Goal: Book appointment/travel/reservation

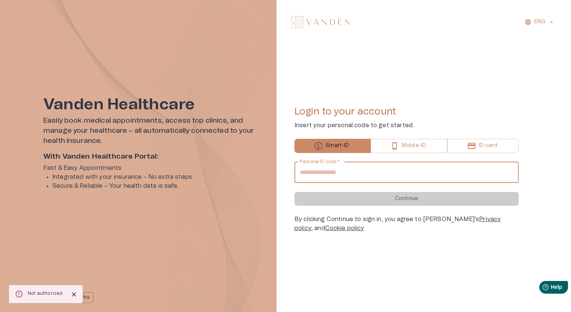
click at [392, 171] on input "Personal ID code   *" at bounding box center [407, 172] width 224 height 21
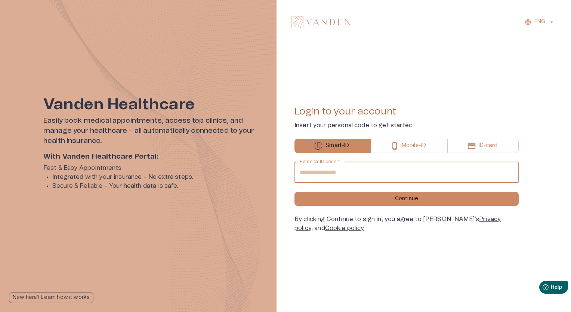
type input "**********"
click at [295, 192] on button "Continue" at bounding box center [407, 199] width 224 height 14
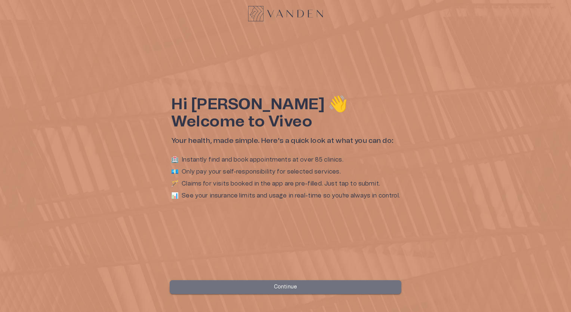
click at [256, 289] on button "Continue" at bounding box center [286, 287] width 232 height 14
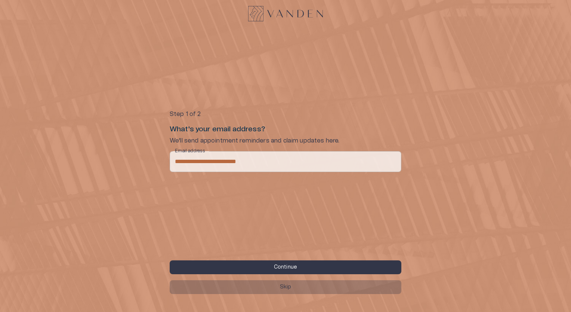
click at [262, 285] on button "Skip" at bounding box center [286, 287] width 232 height 14
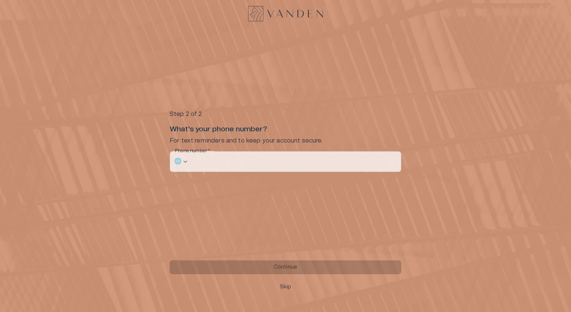
click at [262, 285] on button "Skip" at bounding box center [286, 287] width 232 height 14
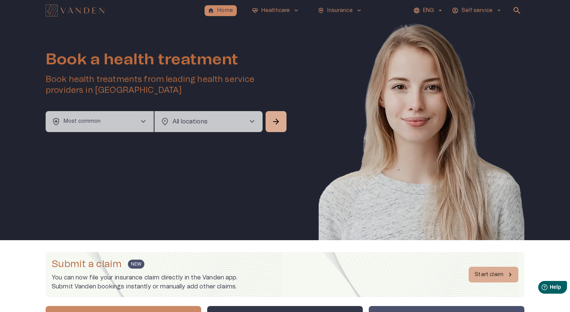
click at [467, 12] on p "Self service" at bounding box center [476, 11] width 31 height 8
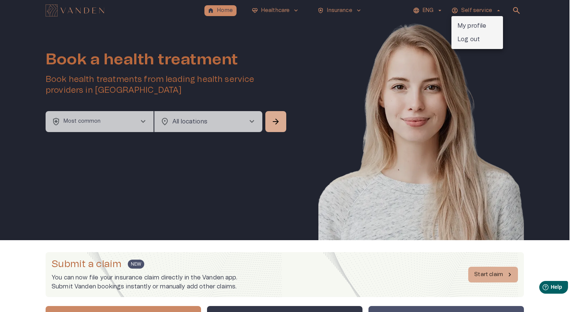
click at [468, 22] on p "My profile" at bounding box center [472, 25] width 29 height 9
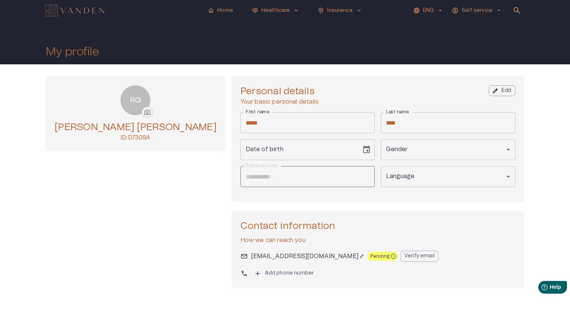
click at [381, 150] on div "​" at bounding box center [448, 149] width 135 height 21
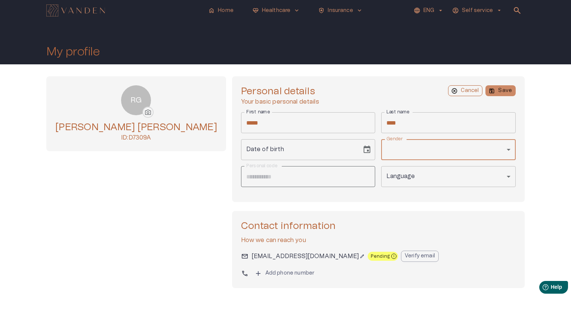
click at [370, 150] on body "**********" at bounding box center [285, 156] width 571 height 312
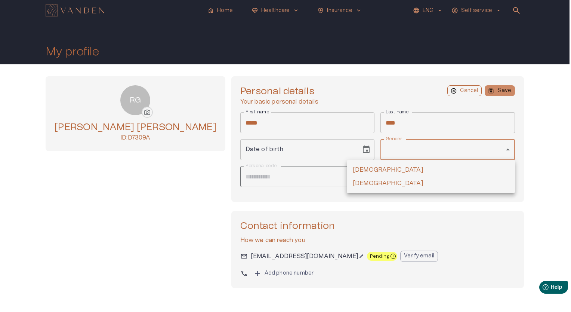
click at [368, 178] on li "[DEMOGRAPHIC_DATA]" at bounding box center [431, 182] width 168 height 13
type input "****"
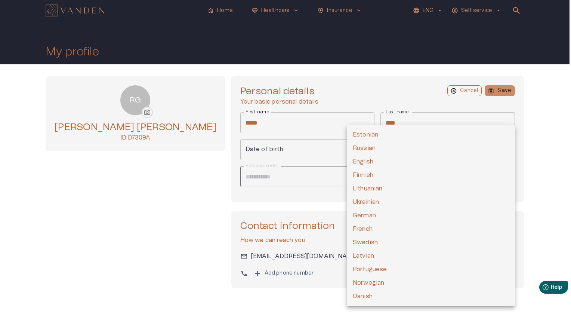
click at [372, 172] on body "**********" at bounding box center [285, 156] width 571 height 312
click at [364, 132] on li "Estonian" at bounding box center [431, 134] width 168 height 13
type input "**********"
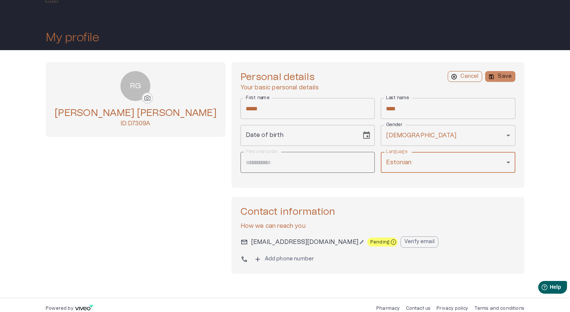
scroll to position [21, 0]
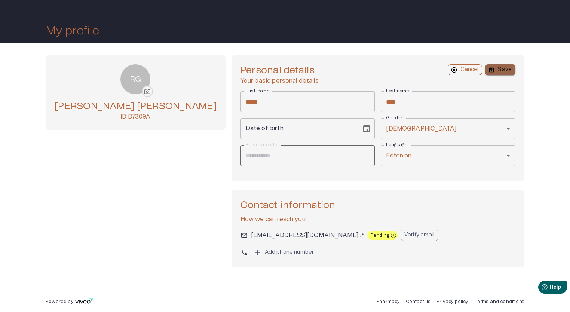
click at [502, 71] on p "Save" at bounding box center [505, 70] width 14 height 8
click at [276, 128] on div "** * ** * ****" at bounding box center [301, 128] width 111 height 21
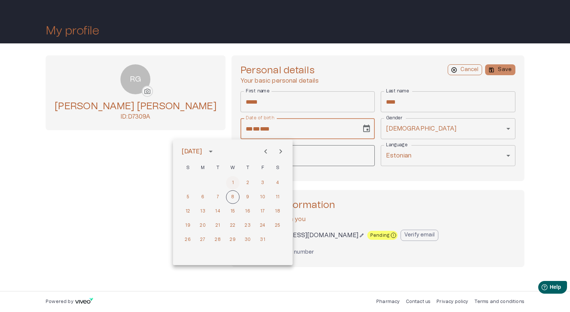
click at [230, 181] on button "1" at bounding box center [232, 182] width 13 height 13
type input "**********"
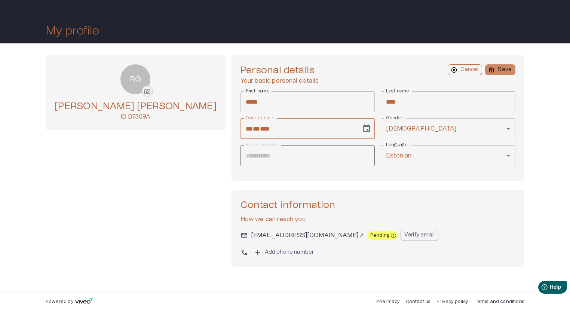
click at [246, 134] on div "** * ** * ****" at bounding box center [301, 128] width 111 height 21
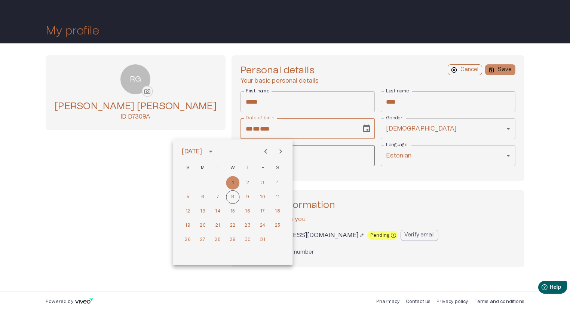
click at [260, 128] on span "****" at bounding box center [265, 129] width 10 height 6
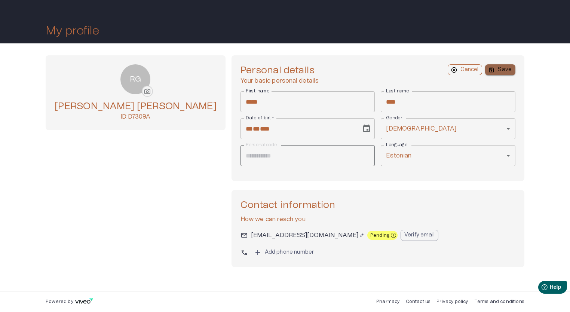
click at [507, 73] on p "Save" at bounding box center [505, 70] width 14 height 8
type input "**********"
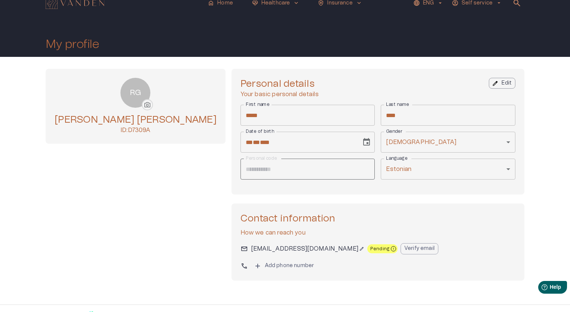
scroll to position [0, 0]
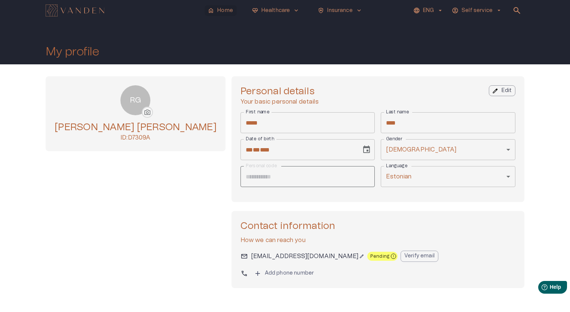
click at [214, 12] on span "home" at bounding box center [210, 10] width 7 height 7
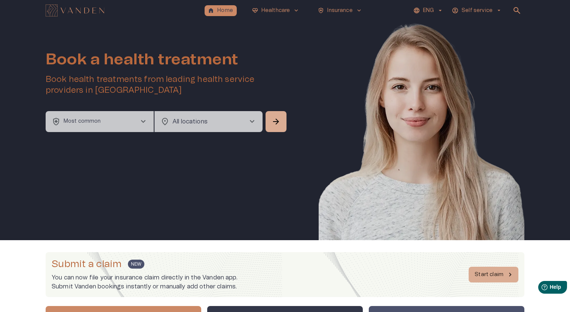
click at [78, 121] on p "Most common" at bounding box center [82, 121] width 37 height 8
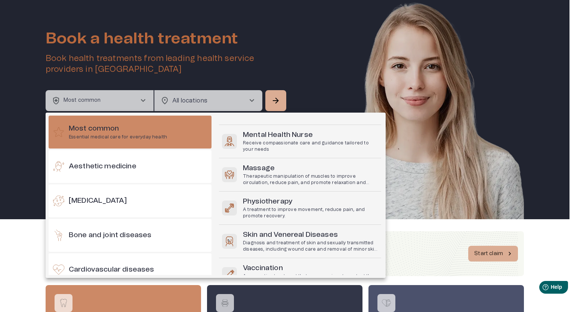
scroll to position [93, 0]
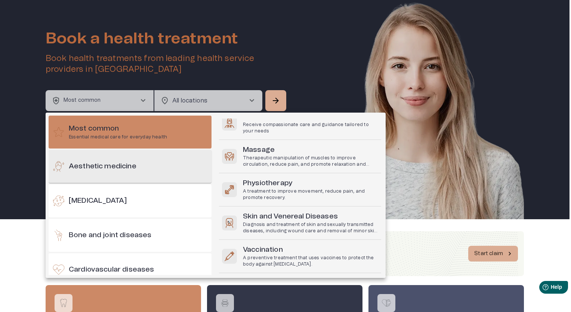
click at [124, 172] on div "Aesthetic medicine" at bounding box center [130, 166] width 163 height 33
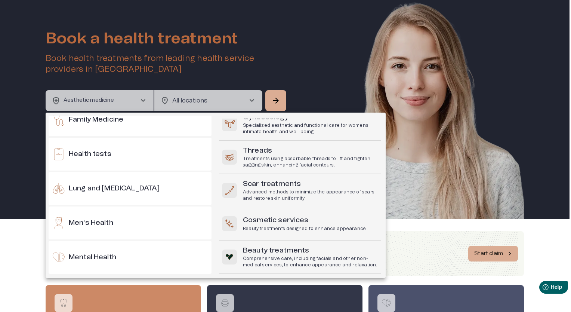
scroll to position [374, 0]
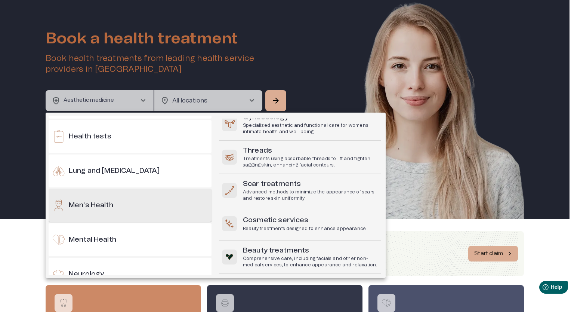
click at [162, 203] on div "Men's Health" at bounding box center [130, 205] width 163 height 33
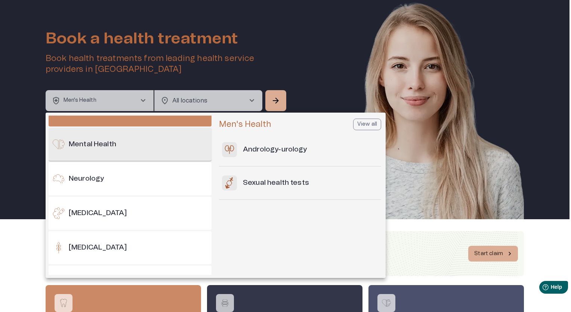
scroll to position [486, 0]
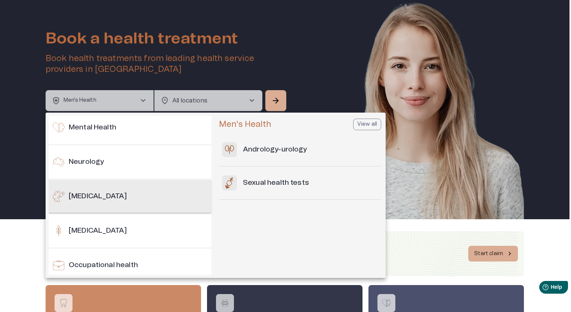
click at [166, 204] on div "[MEDICAL_DATA]" at bounding box center [130, 196] width 163 height 33
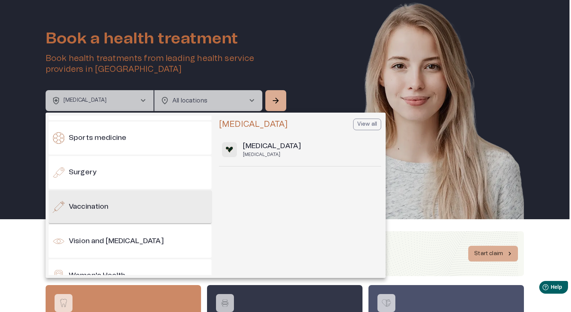
scroll to position [805, 0]
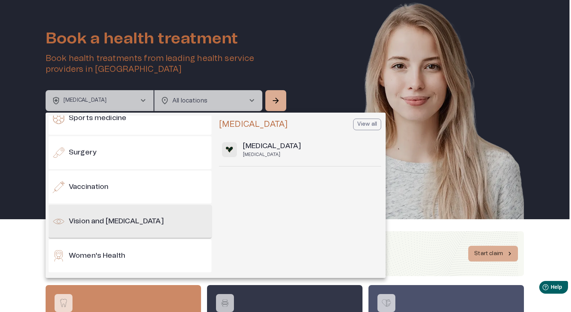
click at [97, 227] on div "Vision and [MEDICAL_DATA]" at bounding box center [130, 221] width 163 height 33
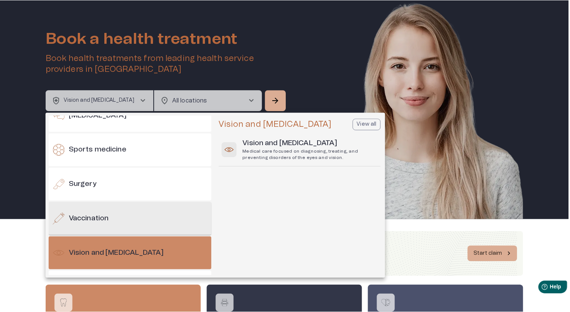
scroll to position [730, 0]
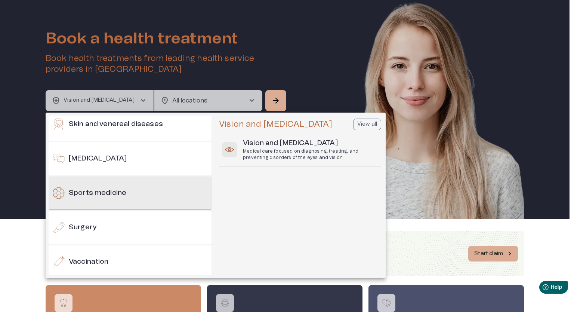
click at [134, 193] on div "Sports medicine" at bounding box center [130, 192] width 163 height 33
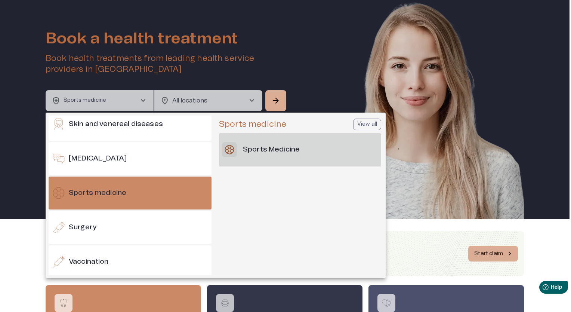
click at [253, 148] on h6 "Sports Medicine" at bounding box center [271, 150] width 57 height 10
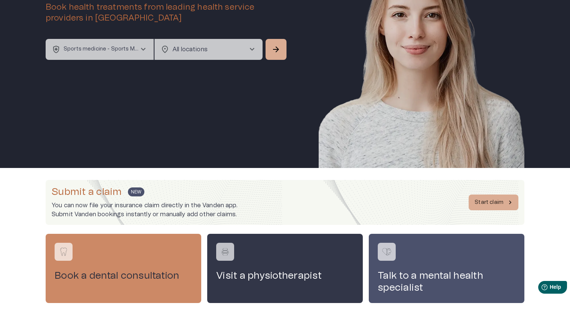
scroll to position [0, 0]
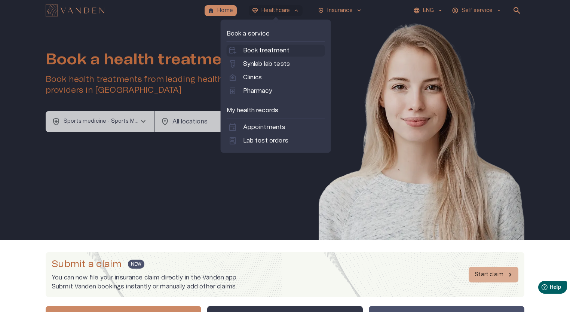
click at [281, 49] on p "Book treatment" at bounding box center [266, 50] width 46 height 9
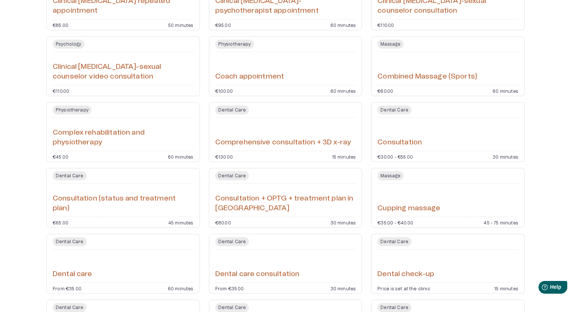
scroll to position [262, 0]
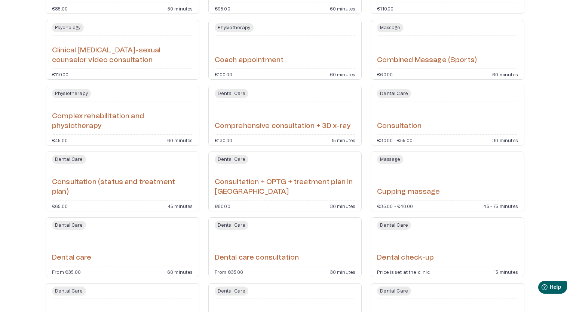
click at [407, 184] on div "Cupping massage" at bounding box center [447, 183] width 141 height 27
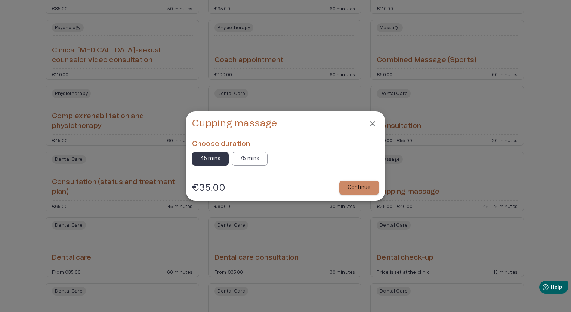
click at [238, 161] on button "75 mins" at bounding box center [250, 159] width 36 height 14
click at [209, 159] on p "45 mins" at bounding box center [210, 159] width 20 height 8
click at [366, 185] on p "Continue" at bounding box center [359, 188] width 23 height 8
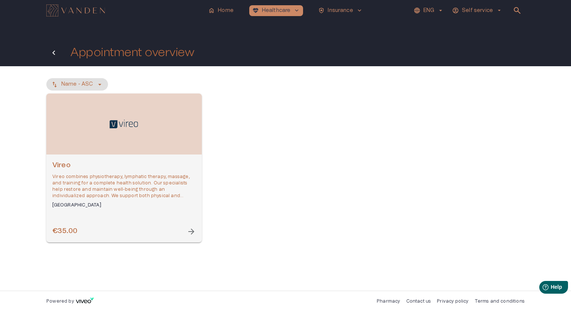
click at [55, 56] on icon "Back" at bounding box center [53, 52] width 9 height 9
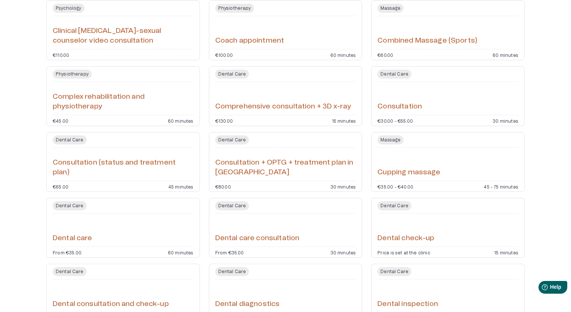
scroll to position [299, 0]
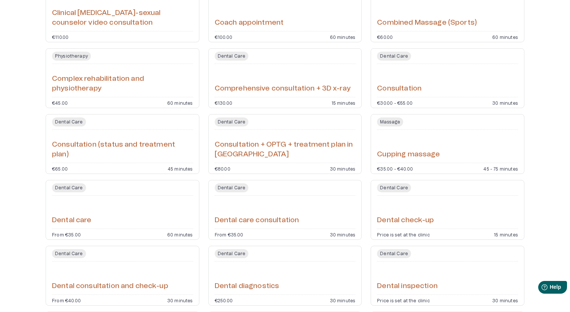
click at [405, 150] on h6 "Cupping massage" at bounding box center [408, 155] width 63 height 10
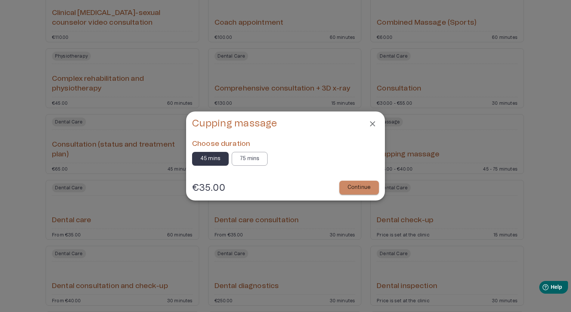
click at [255, 159] on p "75 mins" at bounding box center [249, 159] width 19 height 8
click at [356, 189] on p "Continue" at bounding box center [359, 188] width 23 height 8
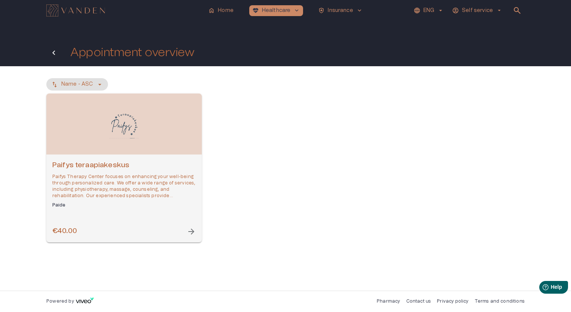
click at [47, 52] on button "Back" at bounding box center [53, 52] width 15 height 15
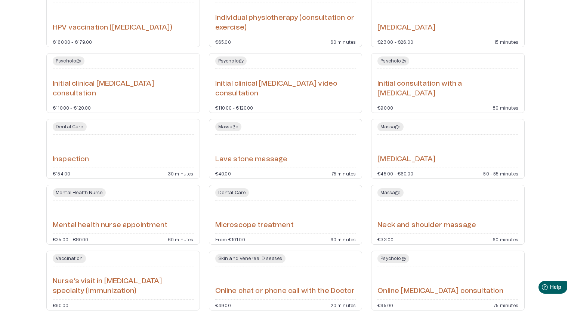
scroll to position [1084, 0]
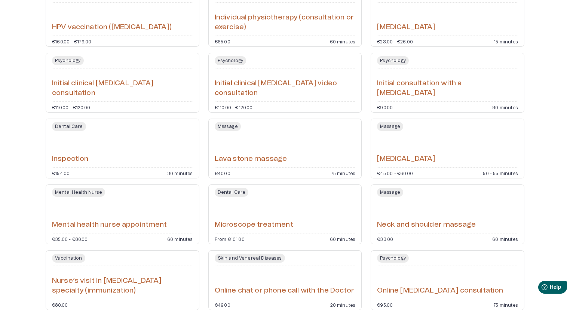
click at [396, 151] on div "[MEDICAL_DATA]" at bounding box center [447, 150] width 141 height 27
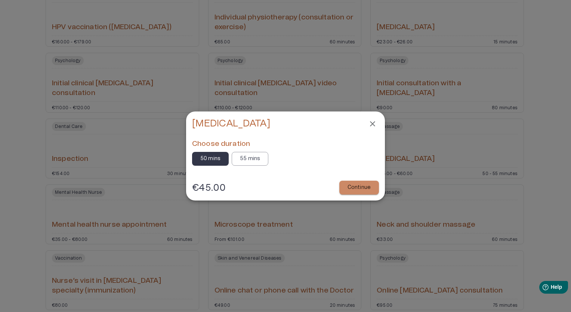
click at [345, 189] on button "Continue" at bounding box center [359, 188] width 40 height 14
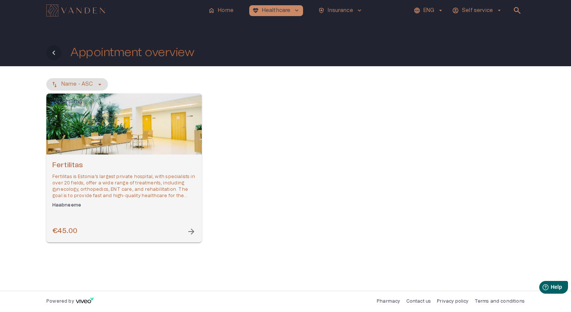
click at [49, 55] on icon "Back" at bounding box center [53, 52] width 9 height 9
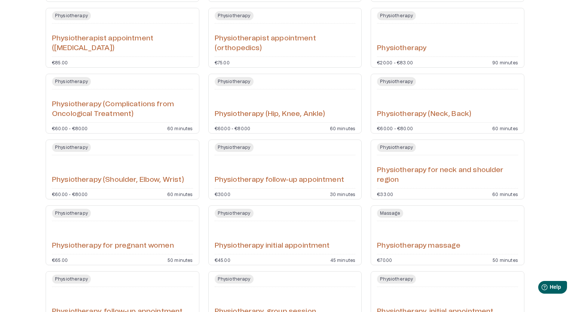
scroll to position [1383, 0]
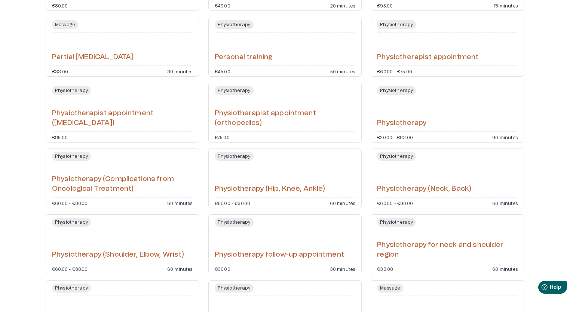
click at [235, 66] on div "Physiotherapy Personal training €45.00 50 minutes" at bounding box center [285, 47] width 154 height 60
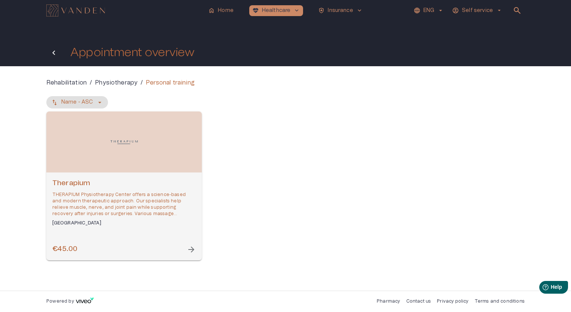
click at [55, 51] on icon "Back" at bounding box center [53, 52] width 3 height 4
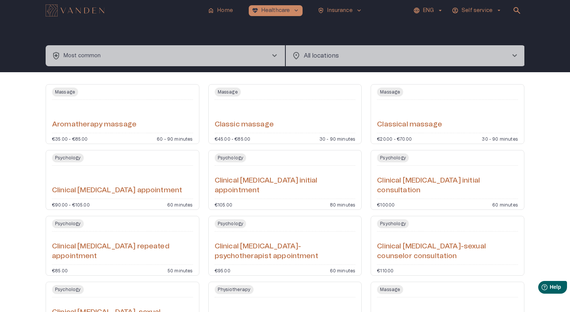
click at [157, 50] on button "health_and_safety Most common chevron_right" at bounding box center [165, 55] width 239 height 21
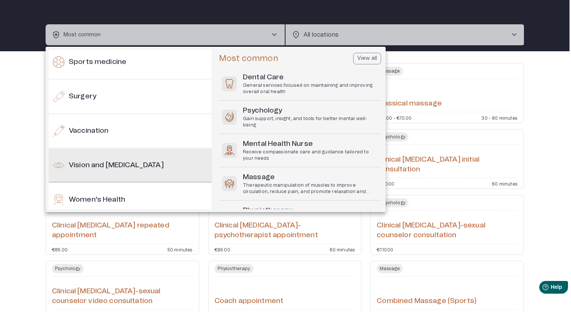
scroll to position [805, 0]
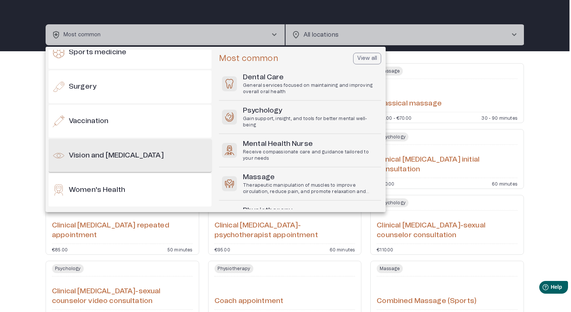
click at [114, 159] on h6 "Vision and [MEDICAL_DATA]" at bounding box center [116, 156] width 95 height 10
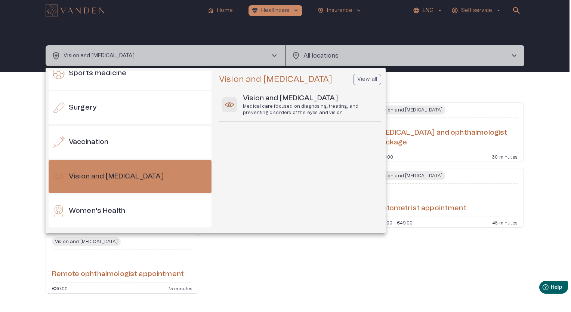
click at [298, 261] on div at bounding box center [285, 156] width 571 height 312
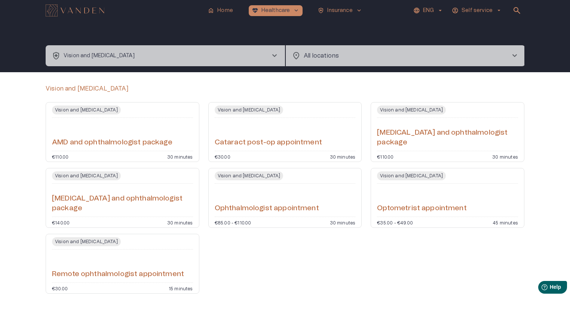
click at [252, 214] on div "Vision and [MEDICAL_DATA] Ophthalmologist appointment €85.00 - €110.00 30 minut…" at bounding box center [285, 198] width 154 height 60
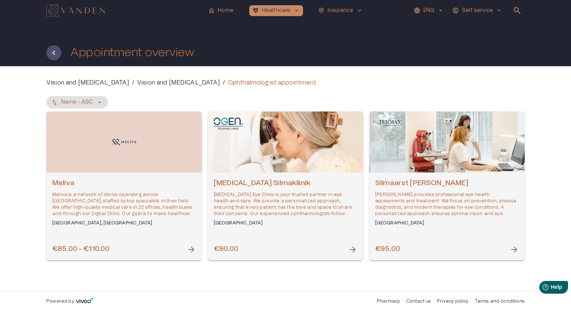
click at [60, 58] on div "Appointment overview" at bounding box center [285, 52] width 479 height 15
click at [55, 57] on button "Back" at bounding box center [53, 52] width 15 height 15
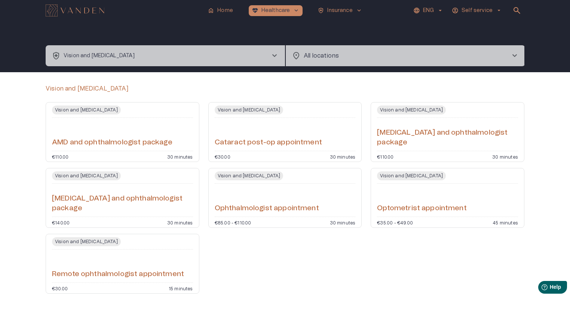
click at [119, 148] on div "Vision and [MEDICAL_DATA] AMD and ophthalmologist package €110.00 30 minutes" at bounding box center [123, 132] width 154 height 60
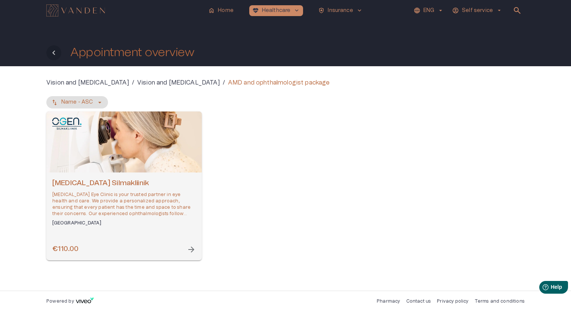
click at [57, 55] on icon "Back" at bounding box center [53, 52] width 9 height 9
